Goal: Task Accomplishment & Management: Manage account settings

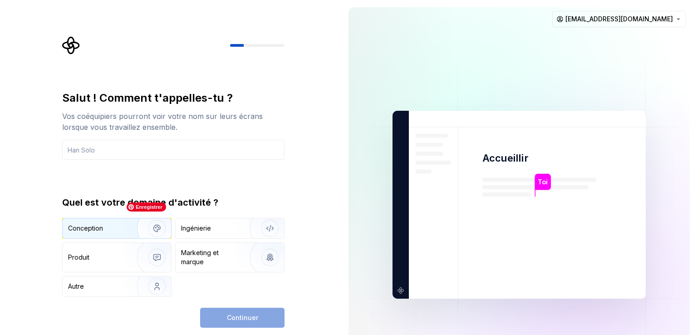
click at [122, 226] on img "button" at bounding box center [151, 228] width 58 height 61
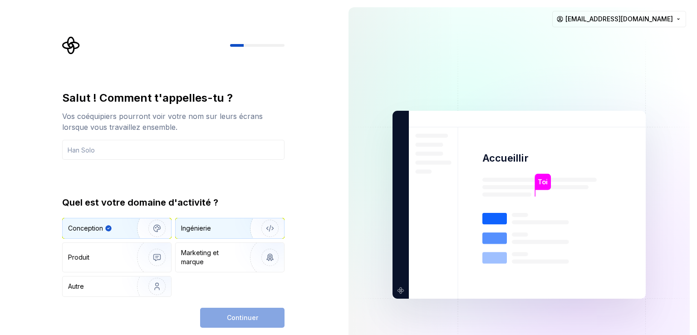
click at [208, 222] on div "Ingénierie" at bounding box center [230, 228] width 108 height 20
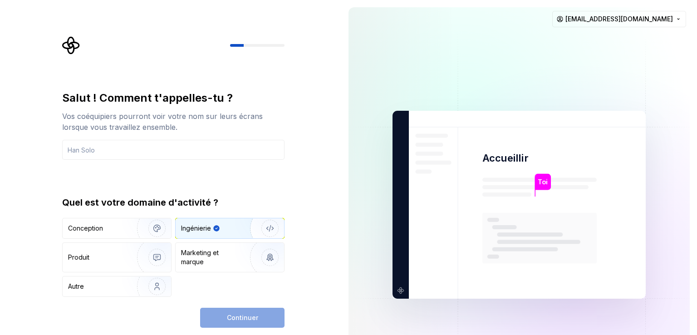
click at [231, 321] on div "Continuer" at bounding box center [242, 318] width 84 height 20
click at [226, 317] on div "Continuer" at bounding box center [242, 318] width 84 height 20
click at [91, 267] on div "Produit" at bounding box center [117, 257] width 108 height 29
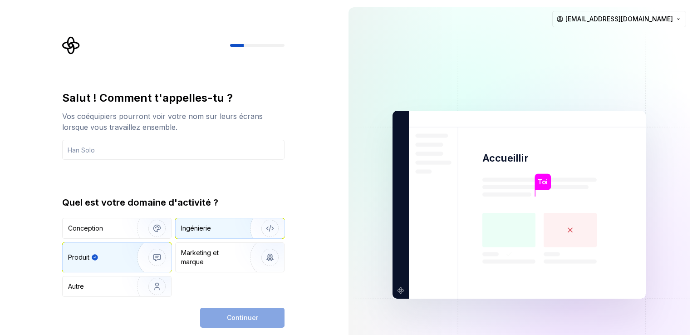
click at [201, 226] on font "Ingénierie" at bounding box center [196, 228] width 30 height 8
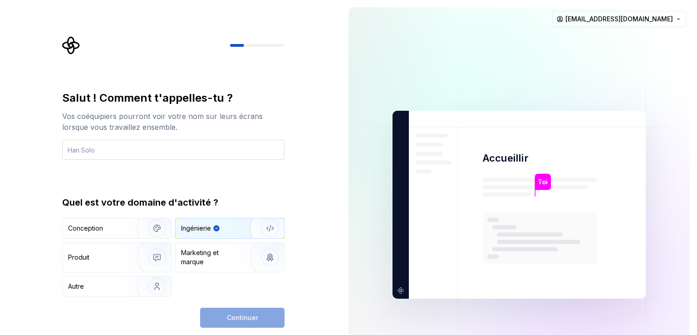
click at [108, 155] on input "text" at bounding box center [173, 150] width 222 height 20
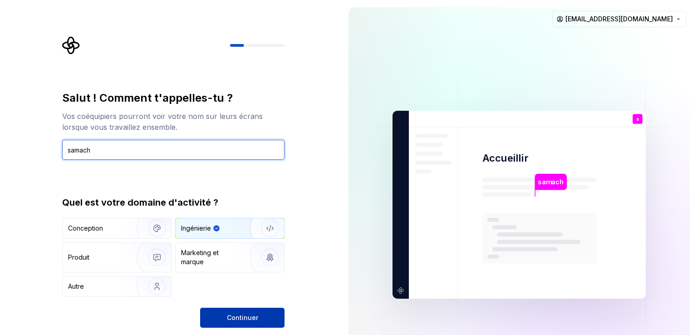
type input "samach"
click at [217, 311] on button "Continuer" at bounding box center [242, 318] width 84 height 20
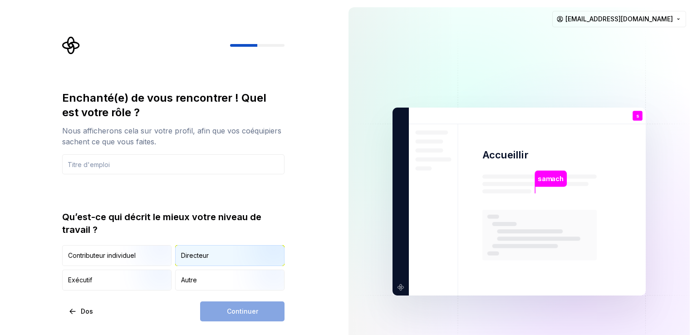
click at [181, 259] on div "Directeur" at bounding box center [195, 255] width 28 height 9
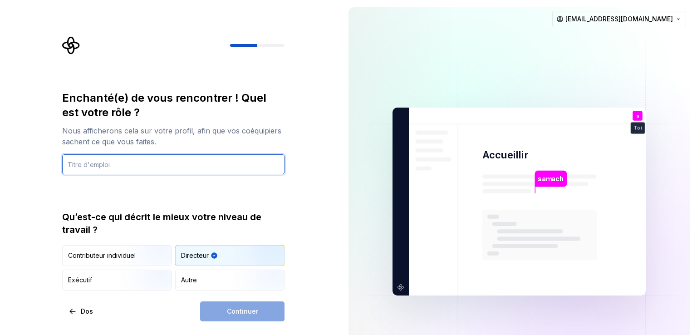
click at [154, 167] on input "text" at bounding box center [173, 164] width 222 height 20
type input "ir"
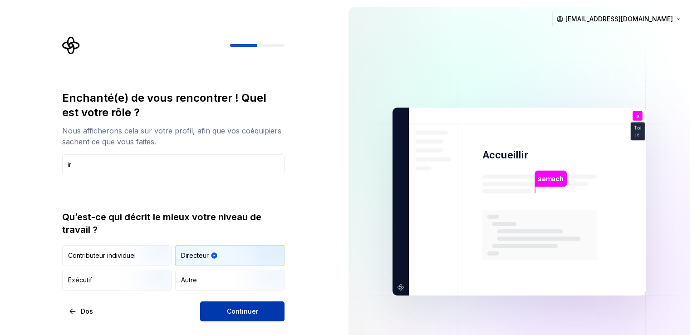
click at [228, 307] on font "Continuer" at bounding box center [242, 311] width 31 height 8
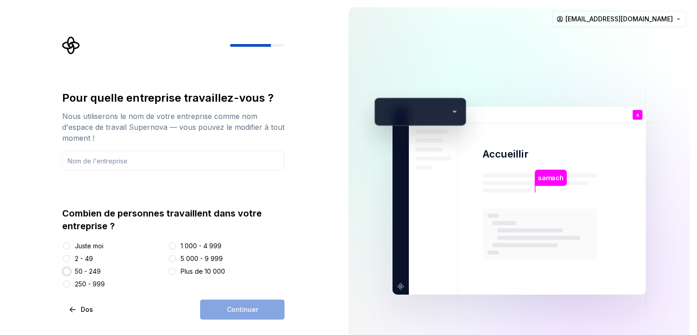
click at [67, 270] on button "50 - 249" at bounding box center [66, 271] width 7 height 7
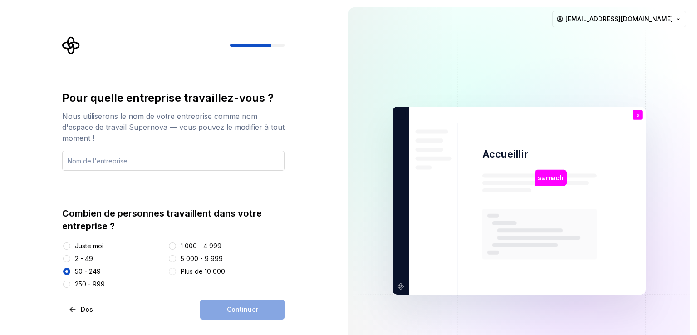
click at [130, 164] on input "text" at bounding box center [173, 161] width 222 height 20
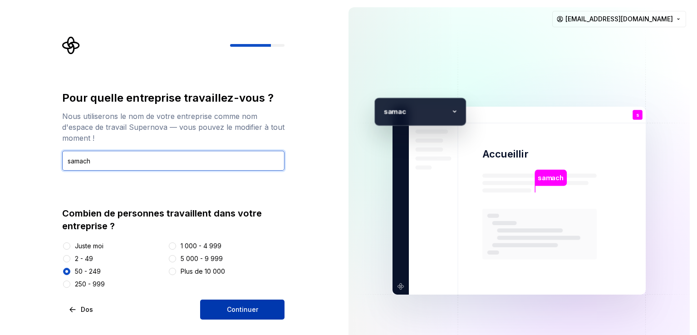
type input "samach"
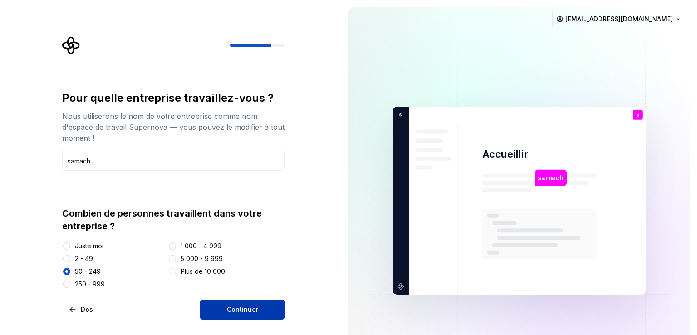
click at [227, 306] on font "Continuer" at bounding box center [242, 309] width 31 height 8
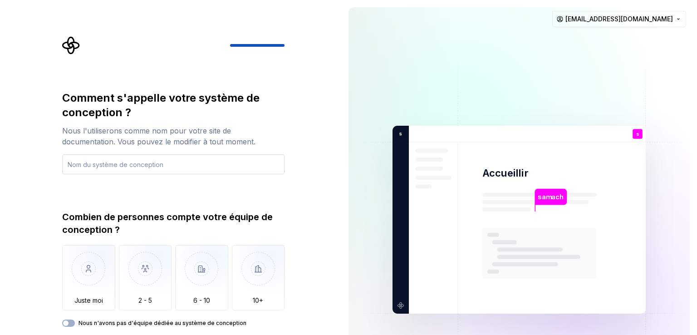
click at [70, 167] on input "text" at bounding box center [173, 164] width 222 height 20
click at [333, 217] on div "Comment s'appelle votre système de conception ? Nous l'utiliserons comme nom po…" at bounding box center [170, 219] width 341 height 439
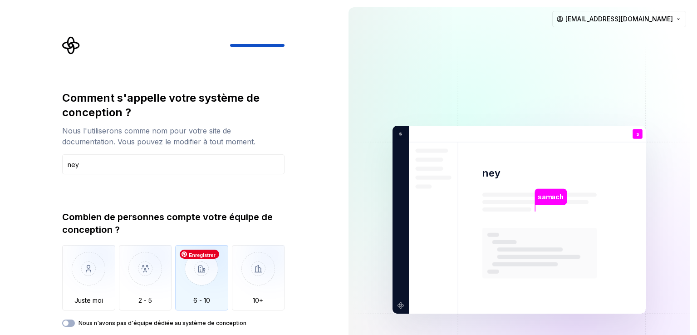
click at [195, 290] on img "button" at bounding box center [201, 275] width 53 height 61
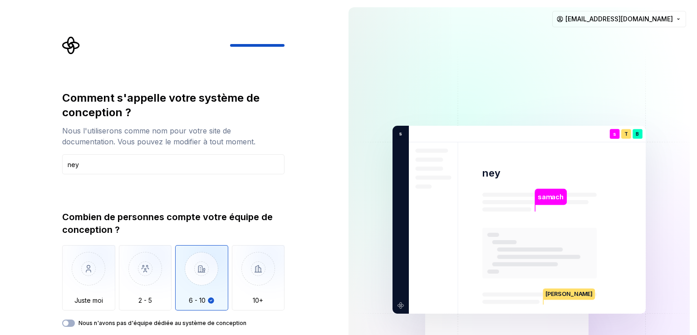
click at [345, 328] on div "samach ney s Toi je T B +3 s amac Thomas Brooke Jamie chadosanduku921@gmail.com" at bounding box center [519, 219] width 356 height 439
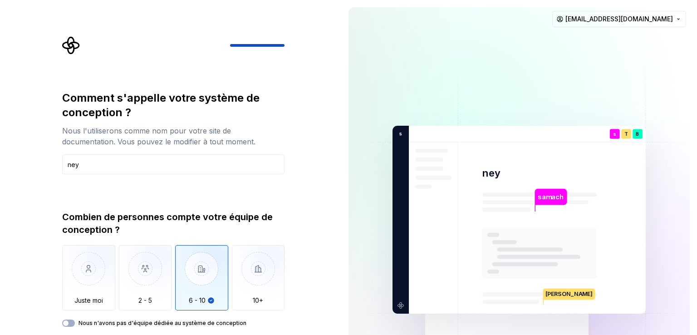
click at [584, 260] on rect at bounding box center [539, 253] width 114 height 51
click at [286, 144] on div "Comment s'appelle votre système de conception ? Nous l'utiliserons comme nom po…" at bounding box center [176, 196] width 239 height 321
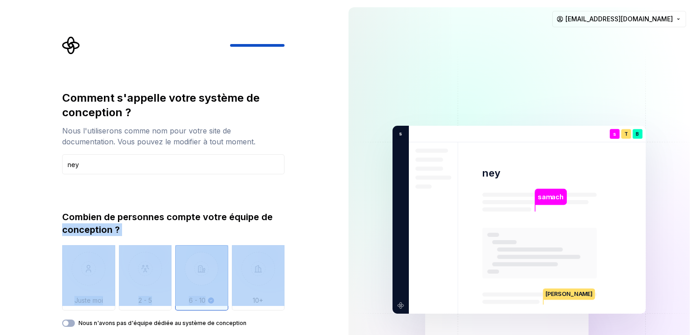
drag, startPoint x: 335, startPoint y: 221, endPoint x: 328, endPoint y: 293, distance: 72.0
click at [328, 293] on div "Comment s'appelle votre système de conception ? Nous l'utiliserons comme nom po…" at bounding box center [170, 219] width 341 height 439
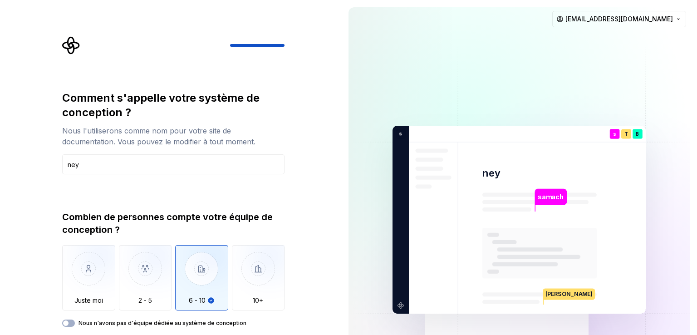
click at [332, 291] on div "Comment s'appelle votre système de conception ? Nous l'utiliserons comme nom po…" at bounding box center [170, 219] width 341 height 439
click at [343, 329] on div "samach ney s Toi je T B +3 s amac Thomas Brooke Jamie chadosanduku921@gmail.com" at bounding box center [519, 219] width 356 height 439
click at [692, 327] on div "samach ney s Toi je T B +3 s amac Thomas Brooke Jamie chadosanduku921@gmail.com" at bounding box center [519, 219] width 356 height 439
click at [208, 278] on img "button" at bounding box center [201, 275] width 53 height 61
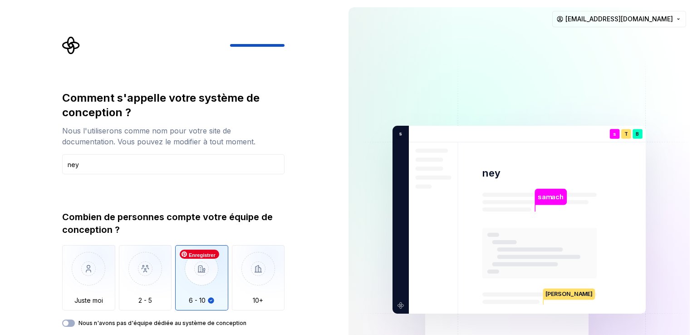
click at [208, 278] on img "button" at bounding box center [201, 275] width 53 height 61
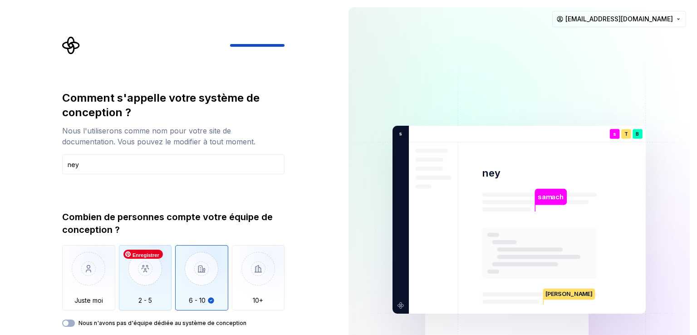
click at [155, 283] on img "button" at bounding box center [145, 275] width 53 height 61
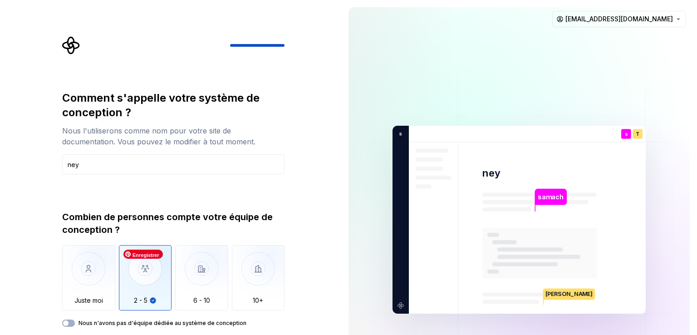
click at [155, 283] on img "button" at bounding box center [145, 275] width 53 height 61
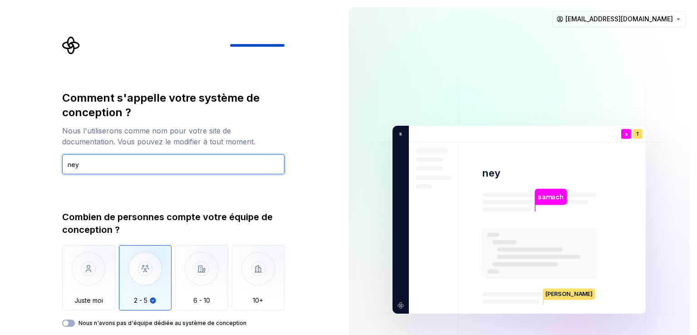
click at [141, 169] on input "ney" at bounding box center [173, 164] width 222 height 20
type input "neysdk"
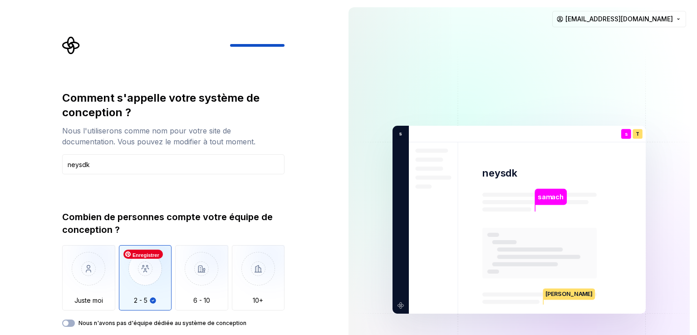
click at [156, 285] on img "button" at bounding box center [145, 275] width 53 height 61
click at [693, 329] on div "samach neysdk s Toi je T B +3 s amac Thomas Brooke Jamie chadosanduku921@gmail.…" at bounding box center [519, 219] width 356 height 439
drag, startPoint x: 693, startPoint y: 329, endPoint x: 696, endPoint y: 313, distance: 15.7
click at [696, 313] on div "samach neysdk s Toi je T B +3 s amac Thomas Brooke Jamie chadosanduku921@gmail.…" at bounding box center [519, 219] width 356 height 439
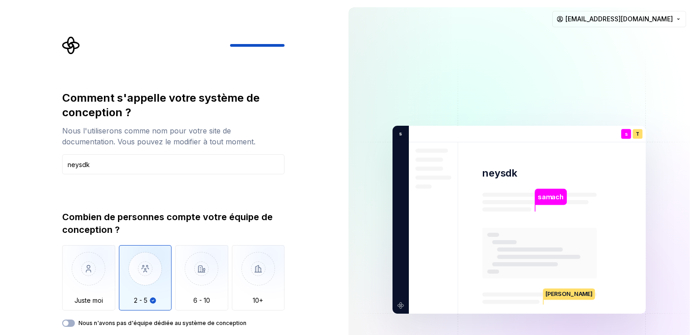
click at [696, 313] on div "samach neysdk s Toi je T B +3 s amac Thomas Brooke Jamie chadosanduku921@gmail.…" at bounding box center [519, 219] width 356 height 439
click at [417, 322] on img at bounding box center [518, 219] width 367 height 429
click at [346, 326] on div "samach neysdk s Toi je T B +3 s amac Thomas Brooke Jamie chadosanduku921@gmail.…" at bounding box center [519, 219] width 356 height 439
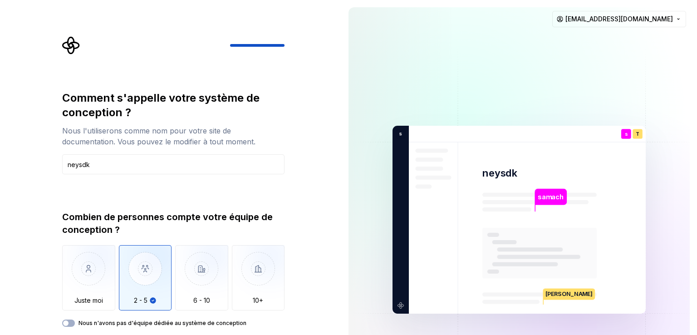
click at [346, 326] on div "samach neysdk s Toi je T B +3 s amac Thomas Brooke Jamie chadosanduku921@gmail.…" at bounding box center [519, 219] width 356 height 439
click at [195, 281] on img "button" at bounding box center [201, 275] width 53 height 61
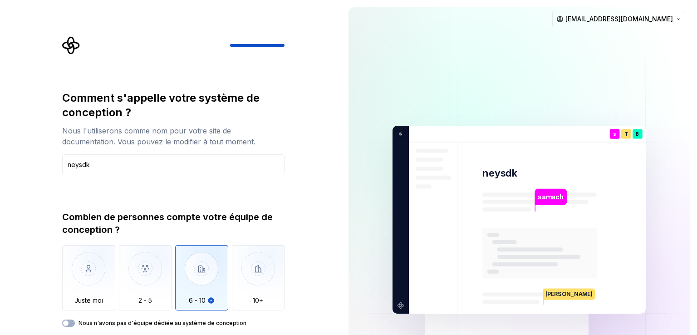
click at [316, 322] on div "Comment s'appelle votre système de conception ? Nous l'utiliserons comme nom po…" at bounding box center [170, 219] width 341 height 439
click at [680, 313] on img at bounding box center [518, 219] width 367 height 429
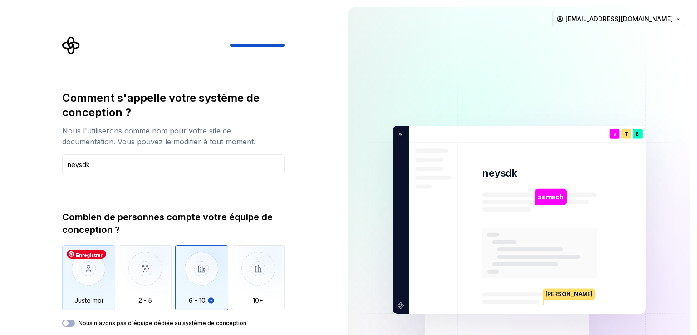
click at [95, 294] on img "button" at bounding box center [88, 275] width 53 height 61
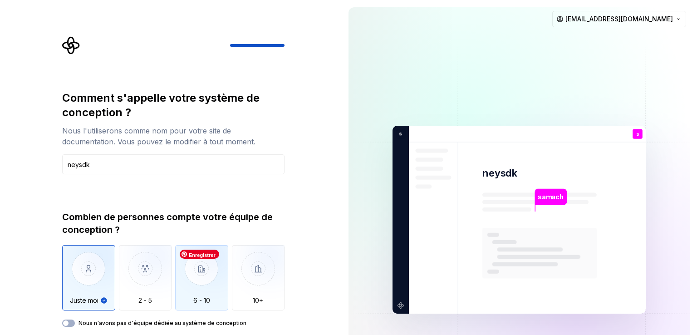
click at [201, 282] on img "button" at bounding box center [201, 275] width 53 height 61
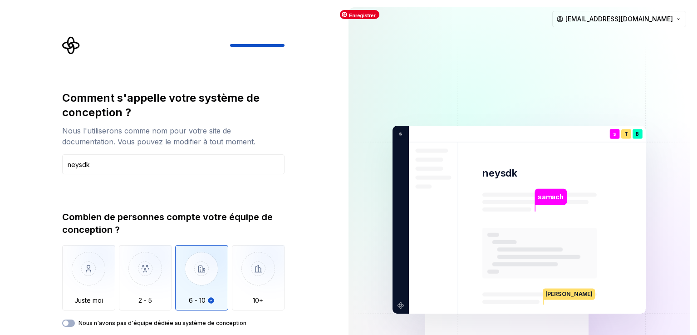
click at [638, 329] on img at bounding box center [518, 219] width 367 height 429
click at [315, 292] on div "Comment s'appelle votre système de conception ? Nous l'utiliserons comme nom po…" at bounding box center [170, 219] width 341 height 439
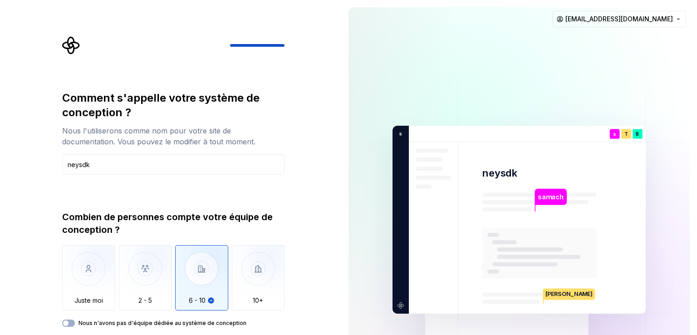
click at [323, 308] on div "Comment s'appelle votre système de conception ? Nous l'utiliserons comme nom po…" at bounding box center [170, 219] width 341 height 439
click at [265, 46] on div at bounding box center [284, 45] width 109 height 3
click at [158, 160] on input "neysdk" at bounding box center [173, 164] width 222 height 20
click at [638, 134] on font "B" at bounding box center [637, 134] width 3 height 6
click at [552, 195] on font "samach" at bounding box center [551, 197] width 26 height 8
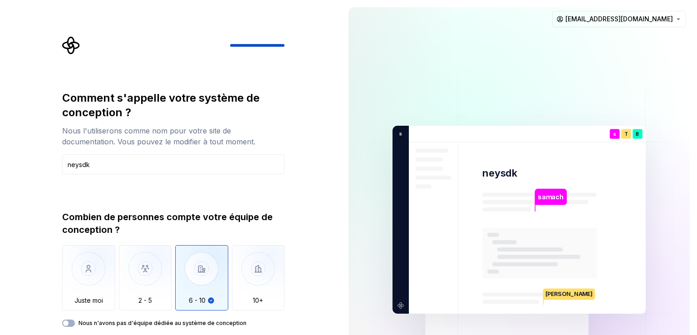
click at [558, 293] on font "Thomas" at bounding box center [568, 293] width 47 height 7
click at [641, 23] on html "Texte d'origine Évaluez cette traduction Votre avis nous aidera à améliorer Goo…" at bounding box center [348, 167] width 697 height 335
click at [591, 38] on font "se déconnecter" at bounding box center [609, 38] width 50 height 8
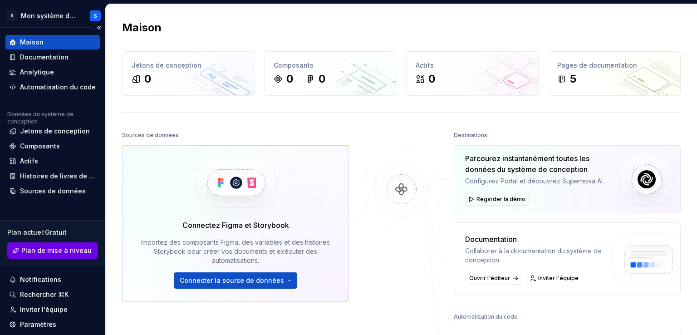
click at [73, 253] on font "Plan de mise à niveau" at bounding box center [56, 250] width 70 height 8
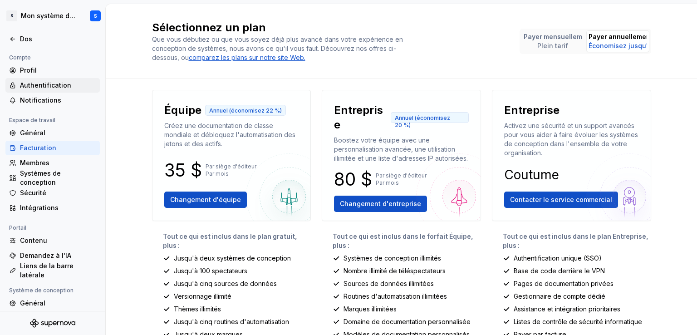
click at [19, 84] on div "Authentification" at bounding box center [52, 85] width 87 height 9
